Goal: Task Accomplishment & Management: Manage account settings

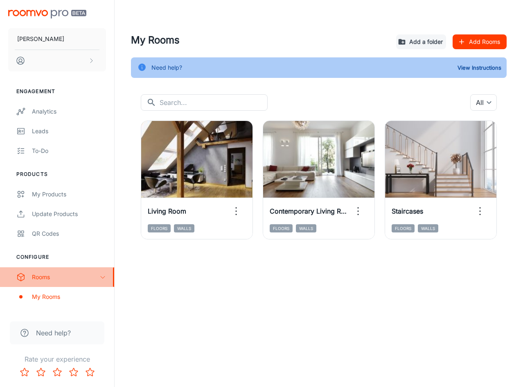
click at [101, 278] on icon "scrollable content" at bounding box center [103, 277] width 7 height 7
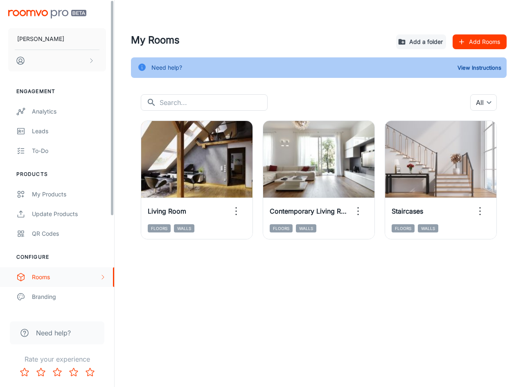
click at [101, 278] on icon "scrollable content" at bounding box center [103, 277] width 7 height 7
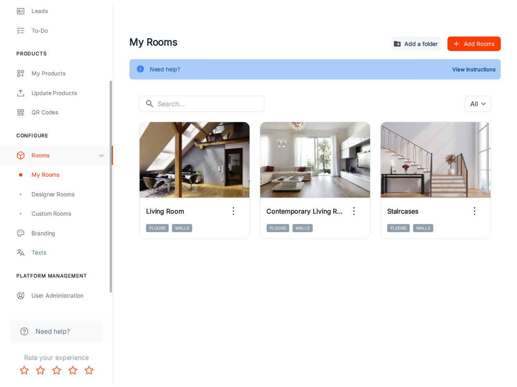
scroll to position [123, 0]
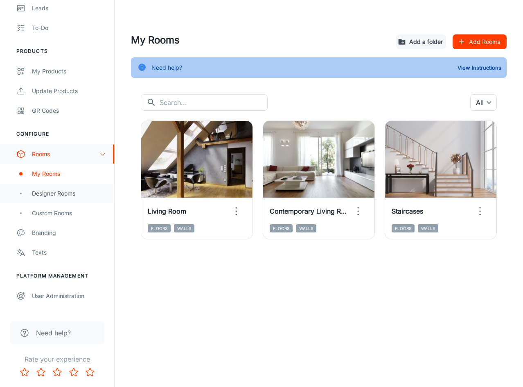
click at [68, 198] on div "Designer Rooms" at bounding box center [57, 193] width 114 height 20
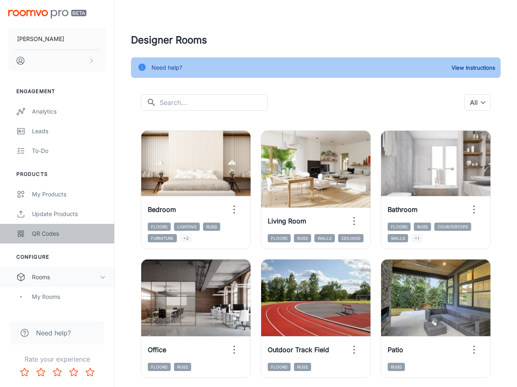
click at [41, 232] on div "QR Codes" at bounding box center [69, 233] width 74 height 9
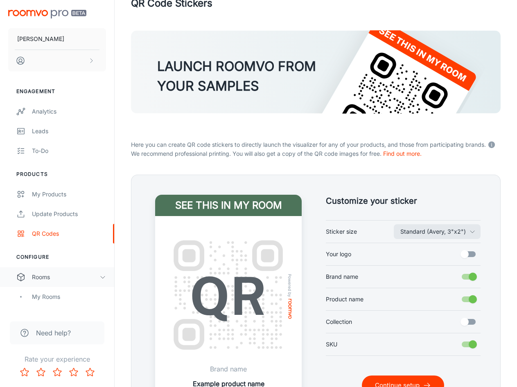
scroll to position [23, 0]
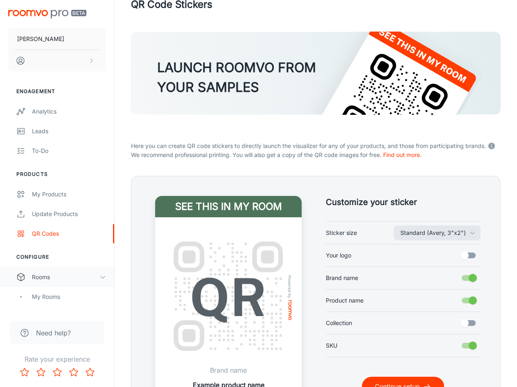
click at [98, 278] on div "Rooms" at bounding box center [66, 276] width 68 height 9
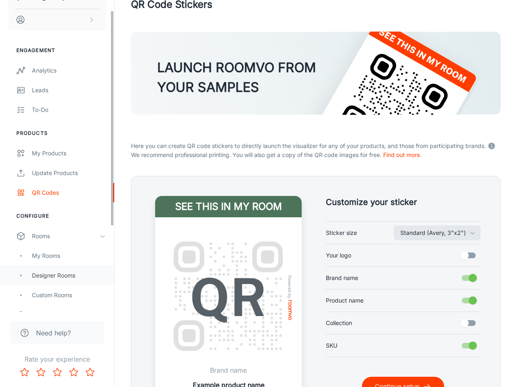
scroll to position [0, 0]
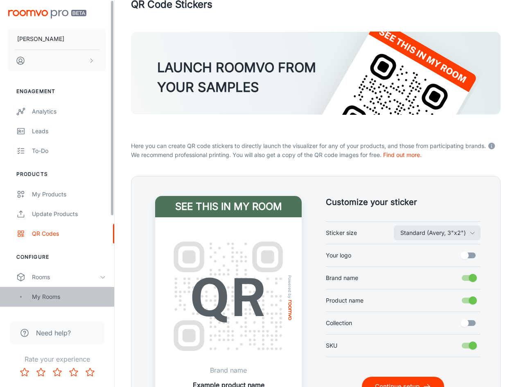
click at [34, 294] on div "My Rooms" at bounding box center [69, 296] width 74 height 9
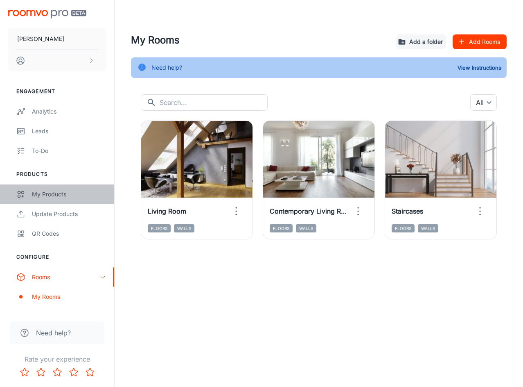
click at [85, 191] on div "My Products" at bounding box center [69, 194] width 74 height 9
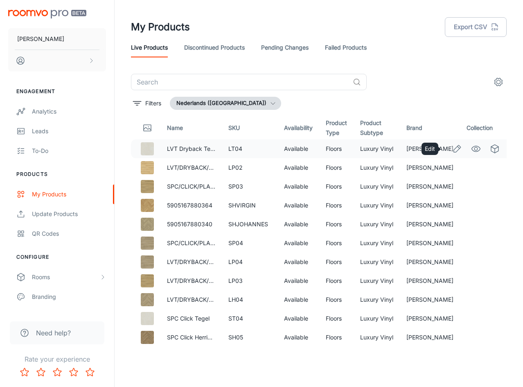
click at [455, 149] on icon "Edit" at bounding box center [458, 149] width 10 height 10
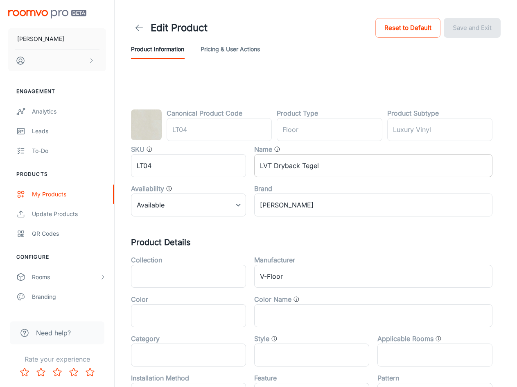
type input "vloer"
type input "Luxevinyl"
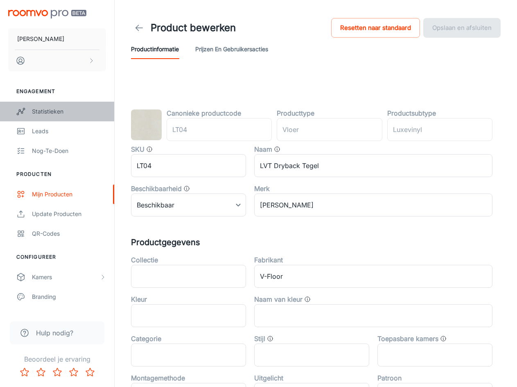
click at [50, 113] on div "Statistieken" at bounding box center [69, 111] width 74 height 9
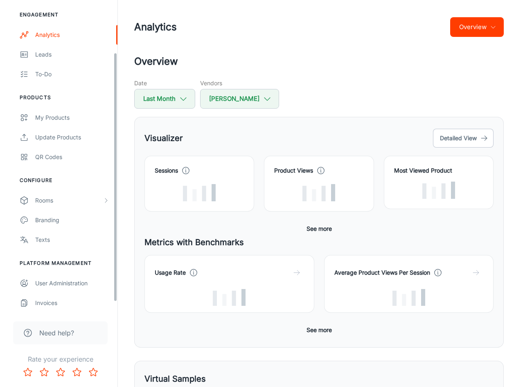
scroll to position [78, 0]
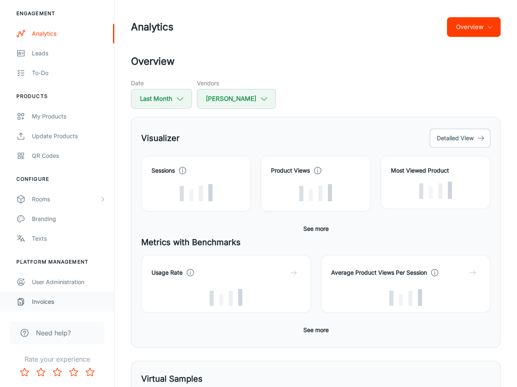
click at [60, 302] on div "Invoices" at bounding box center [69, 301] width 74 height 9
